Goal: Find specific page/section: Find specific page/section

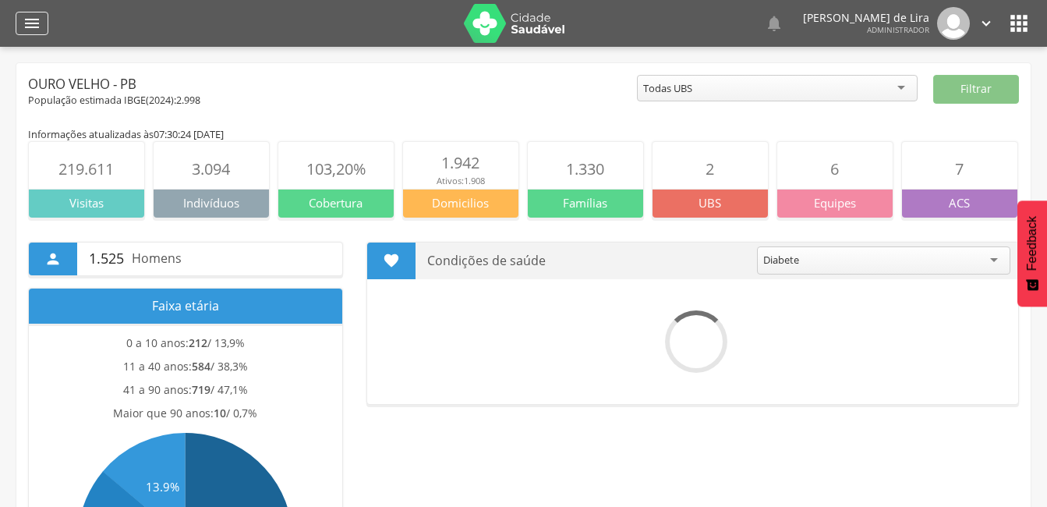
drag, startPoint x: 0, startPoint y: 0, endPoint x: 30, endPoint y: 22, distance: 36.8
click at [30, 22] on icon "" at bounding box center [32, 23] width 19 height 19
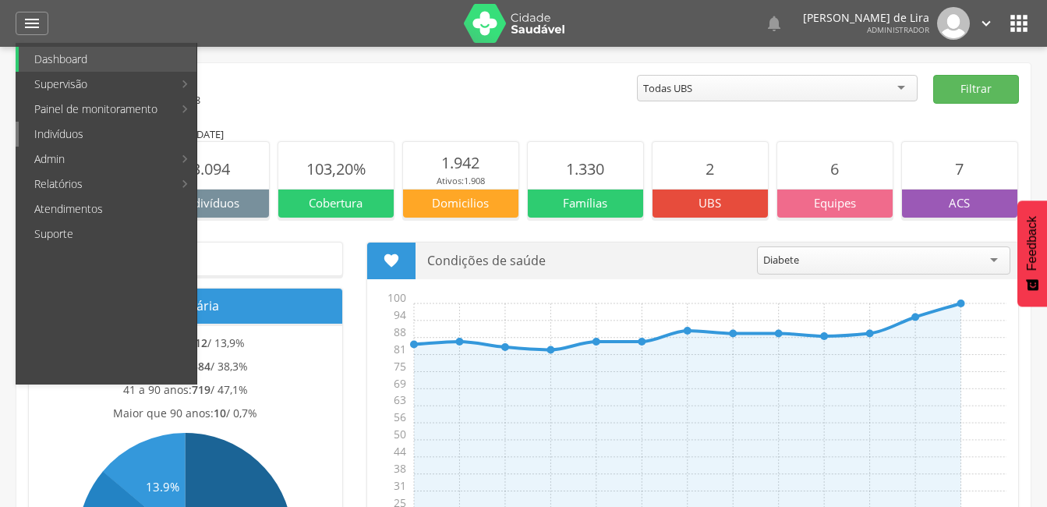
click at [67, 139] on link "Indivíduos" at bounding box center [108, 134] width 178 height 25
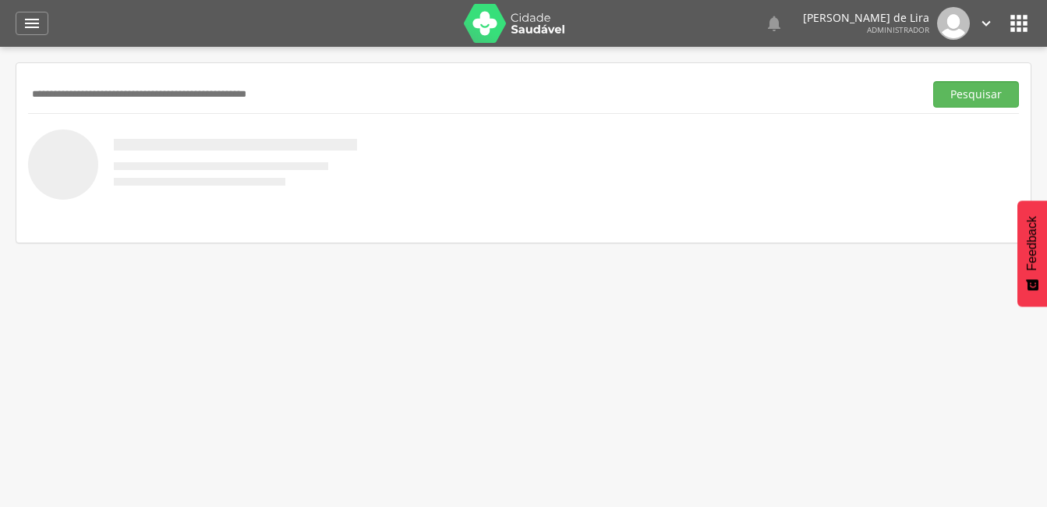
click at [97, 90] on input "text" at bounding box center [472, 94] width 889 height 26
click at [991, 93] on button "Pesquisar" at bounding box center [976, 94] width 86 height 26
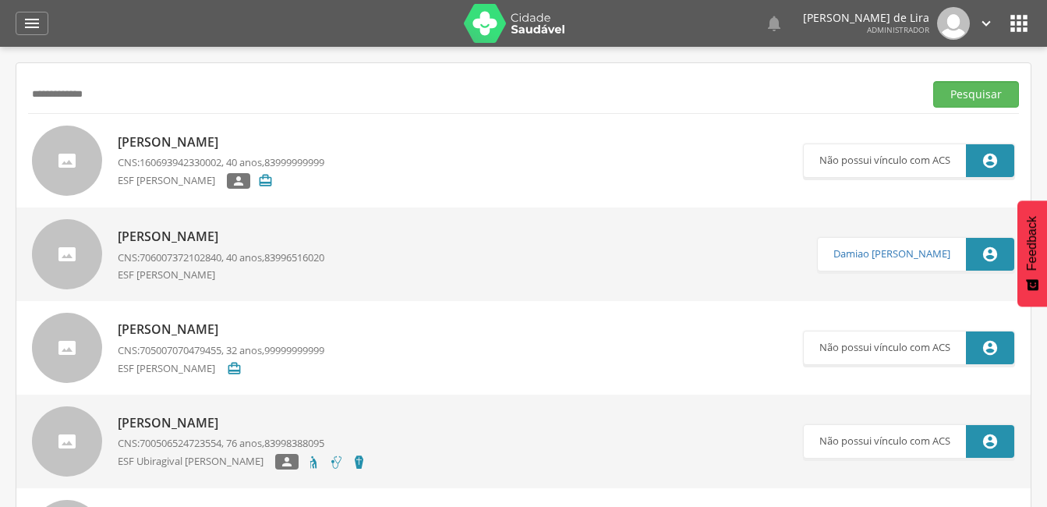
click at [116, 100] on input "**********" at bounding box center [472, 94] width 889 height 26
type input "*"
click at [188, 89] on input "text" at bounding box center [472, 94] width 889 height 26
